Goal: Complete application form

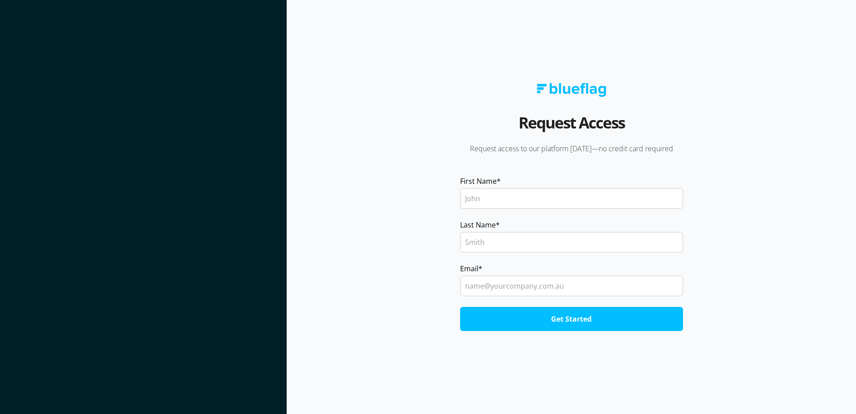
click at [583, 187] on div at bounding box center [571, 198] width 223 height 24
click at [563, 199] on input "First Name *" at bounding box center [571, 198] width 223 height 20
type input "Yeah"
type input "n"
type input "J"
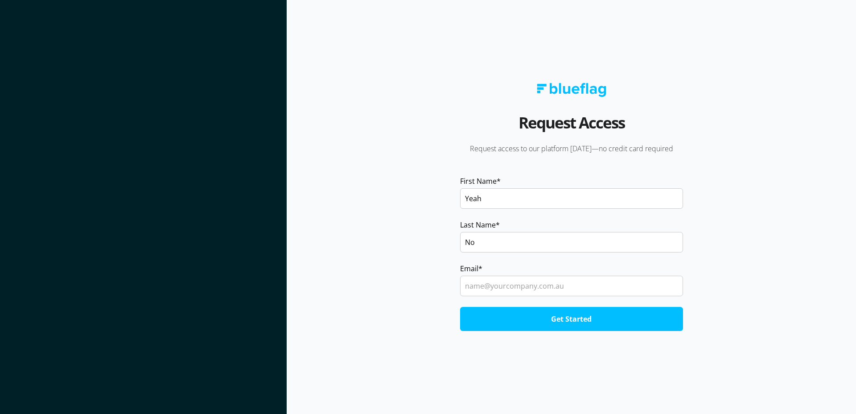
type input "No"
type input "y"
click at [460, 307] on input "Get Started" at bounding box center [571, 319] width 223 height 24
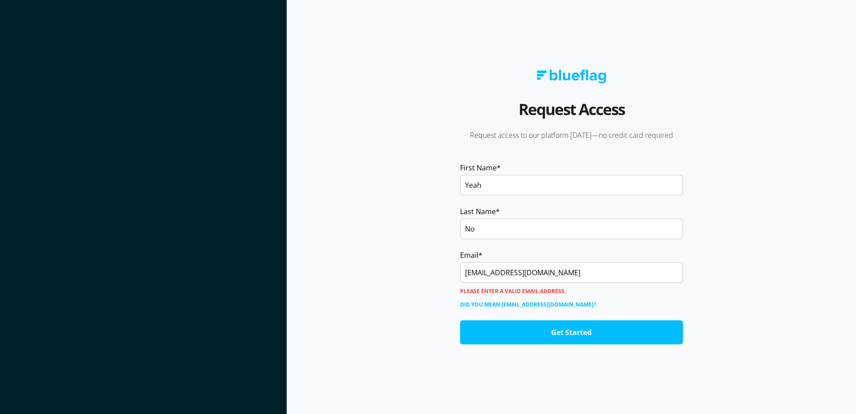
drag, startPoint x: 536, startPoint y: 269, endPoint x: 487, endPoint y: 267, distance: 49.1
click at [487, 267] on input "test@yopmail.com" at bounding box center [571, 272] width 223 height 20
click at [479, 273] on input "test@yopmail.com" at bounding box center [571, 272] width 223 height 20
drag, startPoint x: 479, startPoint y: 273, endPoint x: 721, endPoint y: 272, distance: 241.5
click at [683, 272] on input "test@yopmail.com" at bounding box center [571, 272] width 223 height 20
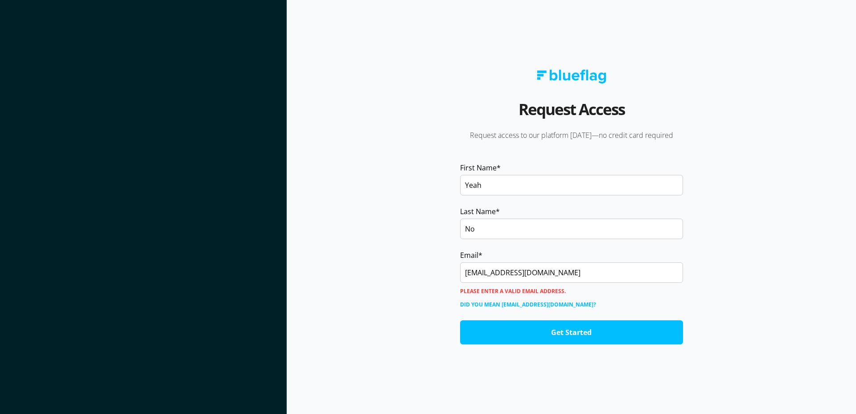
paste input "rygel.infos.st"
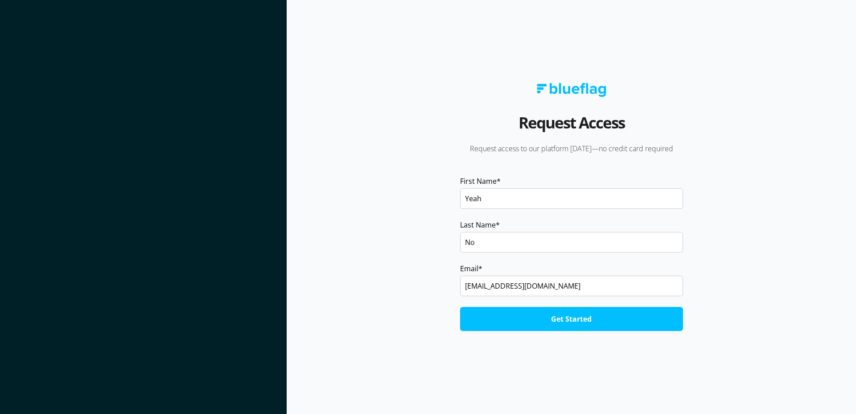
type input "[EMAIL_ADDRESS][DOMAIN_NAME]"
click at [460, 307] on input "Get Started" at bounding box center [571, 319] width 223 height 24
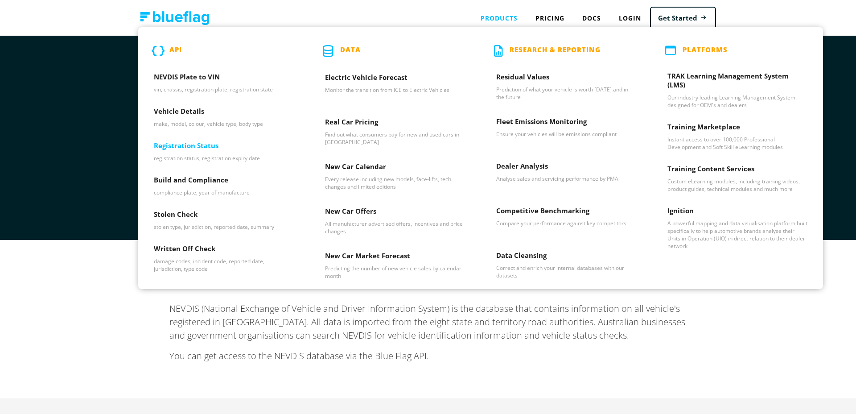
click at [191, 146] on h3 "Registration Status" at bounding box center [224, 147] width 140 height 13
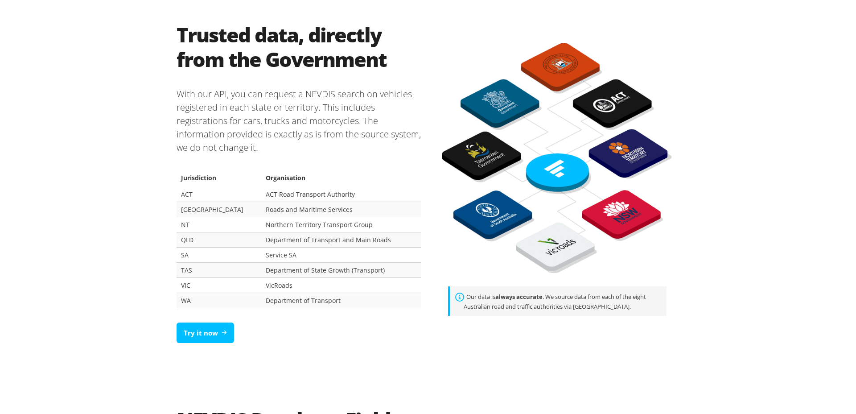
scroll to position [508, 0]
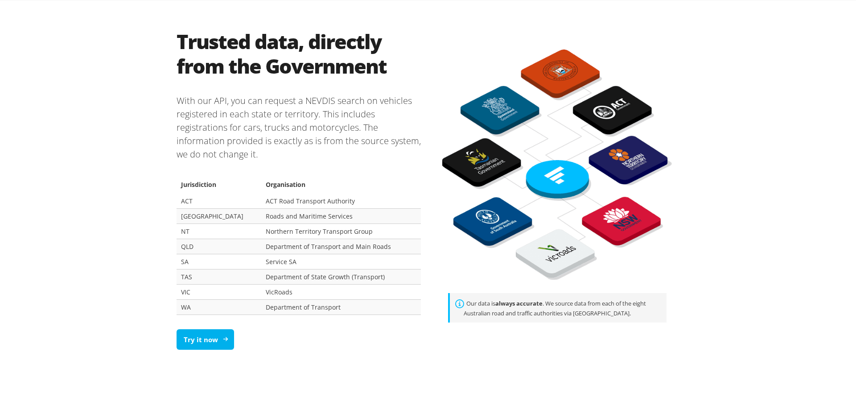
click at [216, 343] on link "Try it now" at bounding box center [204, 339] width 57 height 21
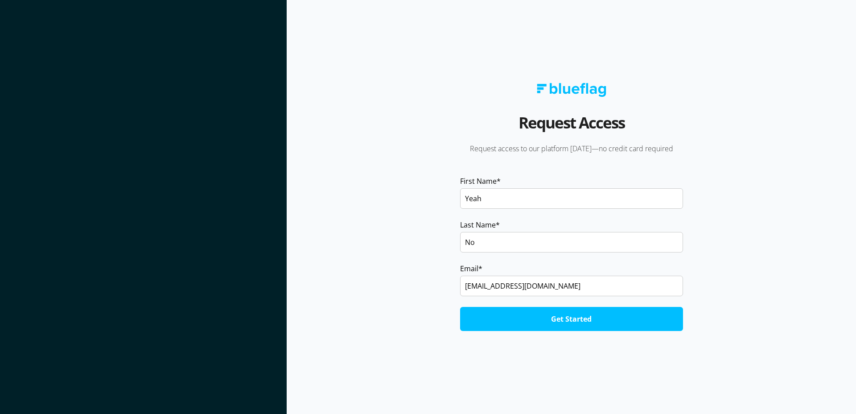
click at [533, 205] on input "Yeah" at bounding box center [571, 198] width 223 height 20
drag, startPoint x: 549, startPoint y: 286, endPoint x: 395, endPoint y: 275, distance: 154.6
click at [460, 275] on input "[EMAIL_ADDRESS][DOMAIN_NAME]" at bounding box center [571, 285] width 223 height 20
click at [534, 281] on input "[EMAIL_ADDRESS][DOMAIN_NAME]" at bounding box center [571, 285] width 223 height 20
paste input "[EMAIL_ADDRESS][DOMAIN_NAME]"
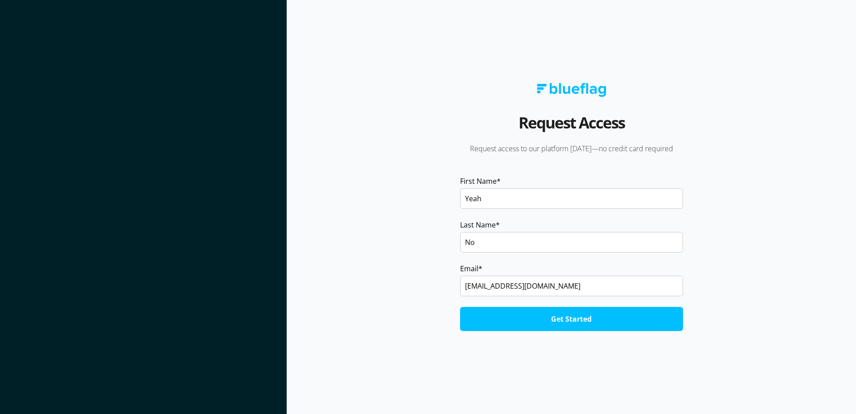
click at [535, 315] on input "Get Started" at bounding box center [571, 319] width 223 height 24
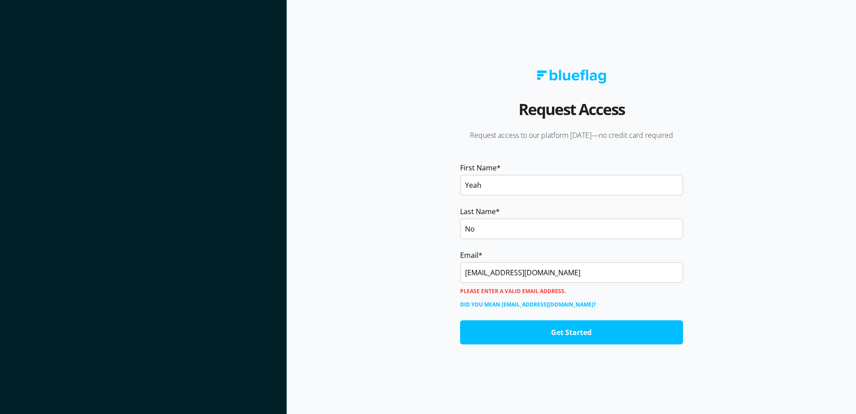
click at [551, 269] on input "[EMAIL_ADDRESS][DOMAIN_NAME]" at bounding box center [571, 272] width 223 height 20
click at [552, 272] on input "[EMAIL_ADDRESS][DOMAIN_NAME]" at bounding box center [571, 272] width 223 height 20
drag, startPoint x: 553, startPoint y: 272, endPoint x: 503, endPoint y: 273, distance: 49.9
click at [503, 273] on input "[EMAIL_ADDRESS][DOMAIN_NAME]" at bounding box center [571, 272] width 223 height 20
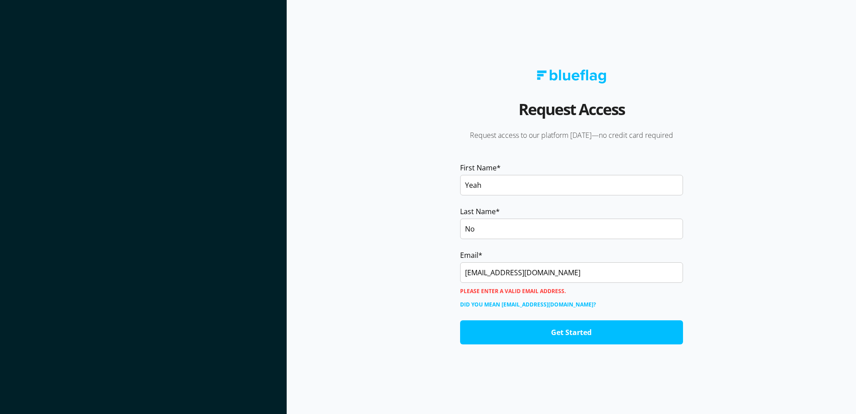
click at [521, 303] on link "Did you mean [EMAIL_ADDRESS][DOMAIN_NAME]?" at bounding box center [528, 304] width 136 height 13
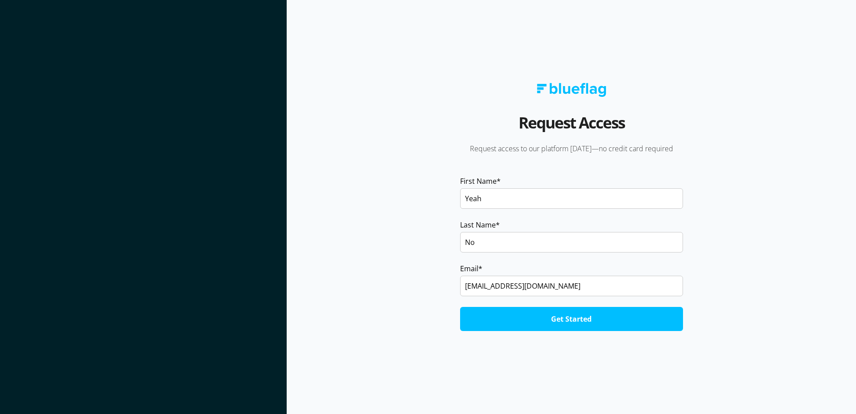
click at [538, 286] on input "[EMAIL_ADDRESS][DOMAIN_NAME]" at bounding box center [571, 285] width 223 height 20
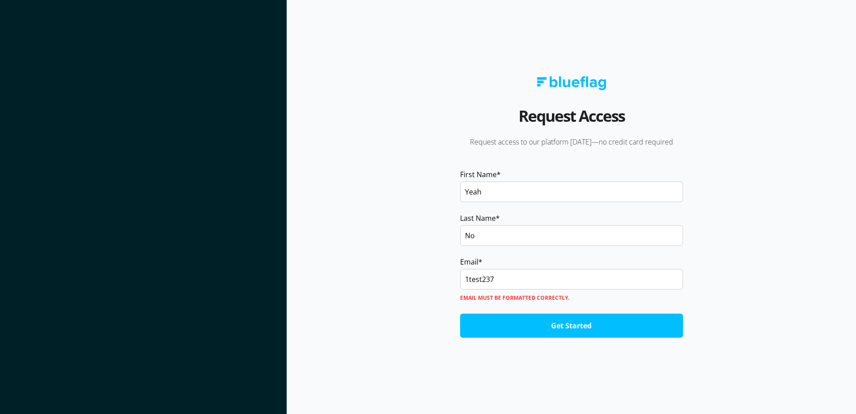
paste input "@[DOMAIN_NAME]"
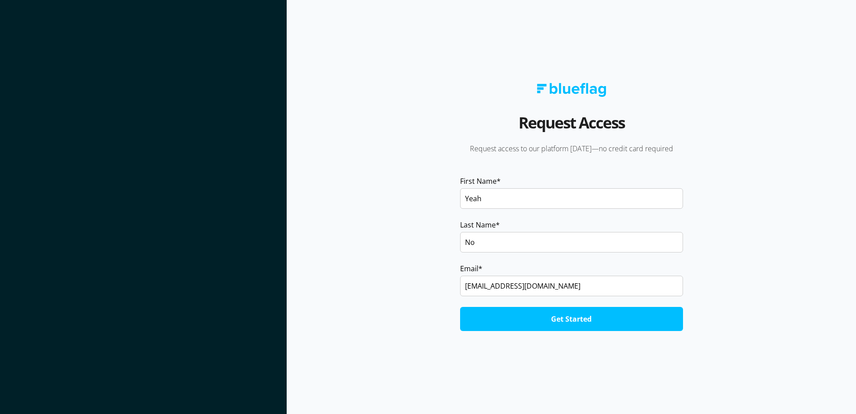
type input "[EMAIL_ADDRESS][DOMAIN_NAME]"
click at [460, 307] on input "Get Started" at bounding box center [571, 319] width 223 height 24
